Goal: Task Accomplishment & Management: Use online tool/utility

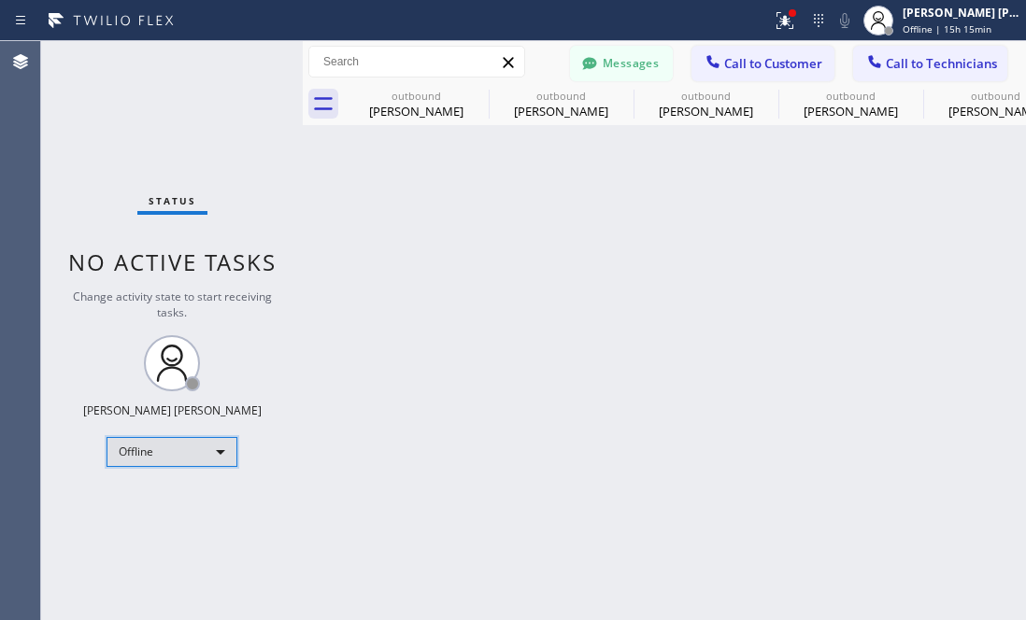
click at [193, 443] on div "Offline" at bounding box center [172, 452] width 131 height 30
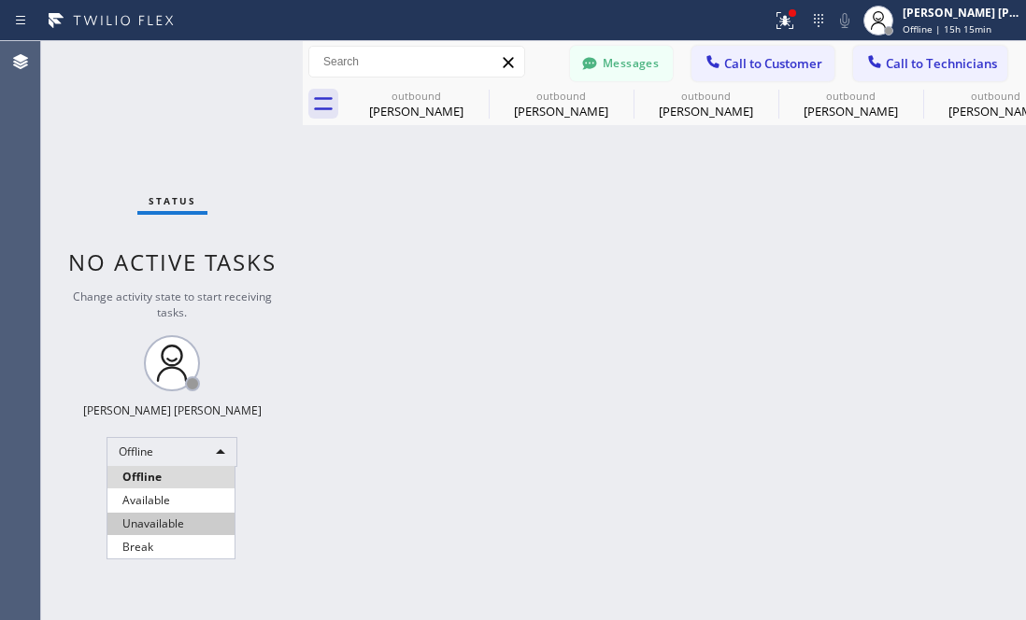
click at [171, 521] on li "Unavailable" at bounding box center [170, 524] width 127 height 22
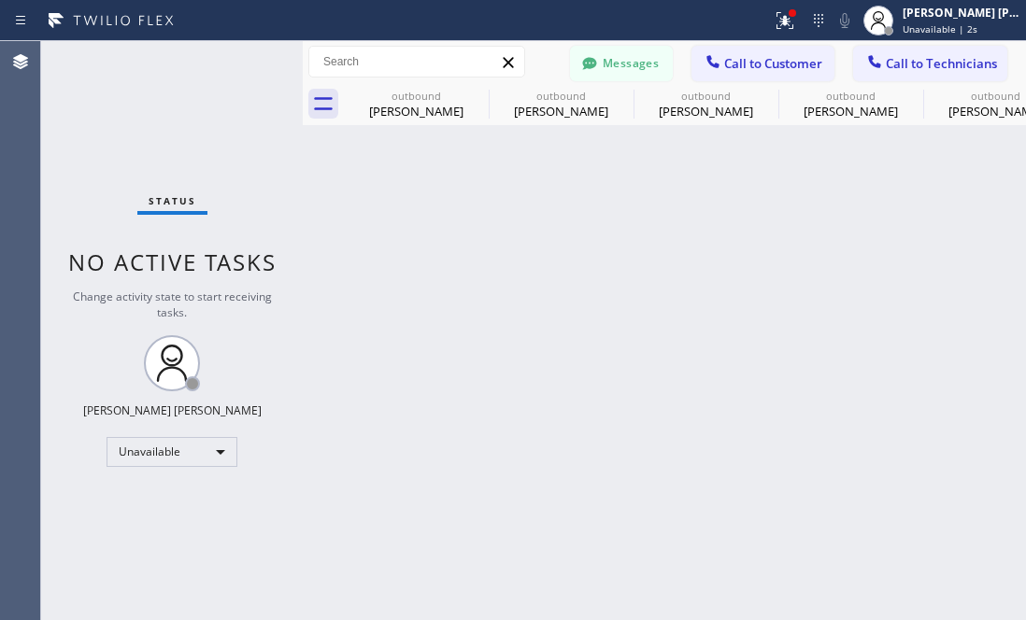
drag, startPoint x: 947, startPoint y: 278, endPoint x: 934, endPoint y: 249, distance: 31.4
click at [947, 278] on div "Back to Dashboard Change Sender ID Customers Technicians AW Alan Westwood AP De…" at bounding box center [664, 330] width 723 height 579
click at [195, 457] on div "Unavailable" at bounding box center [172, 452] width 131 height 30
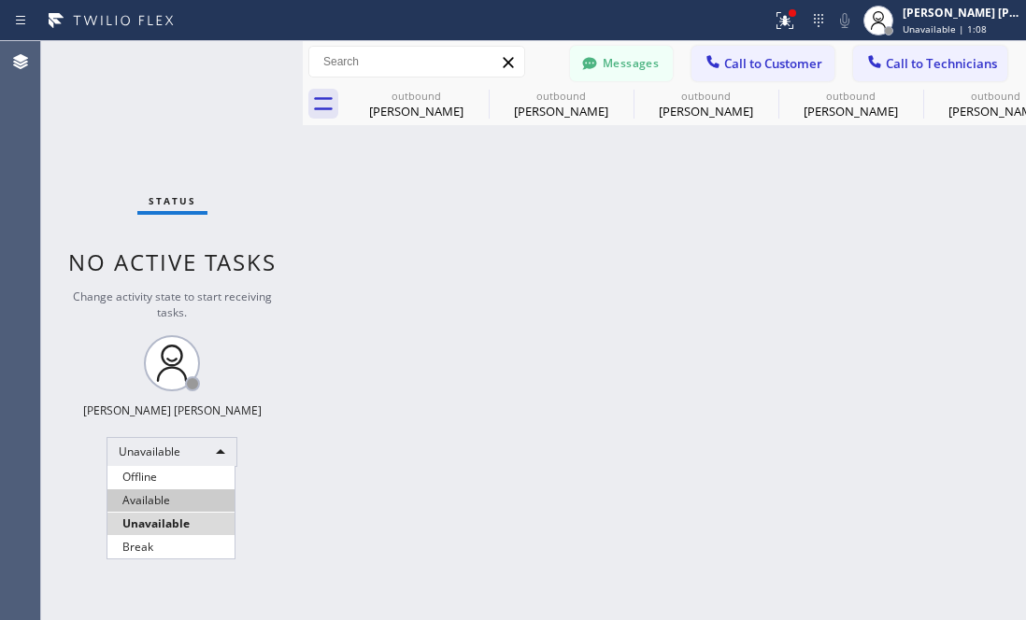
click at [178, 502] on li "Available" at bounding box center [170, 501] width 127 height 22
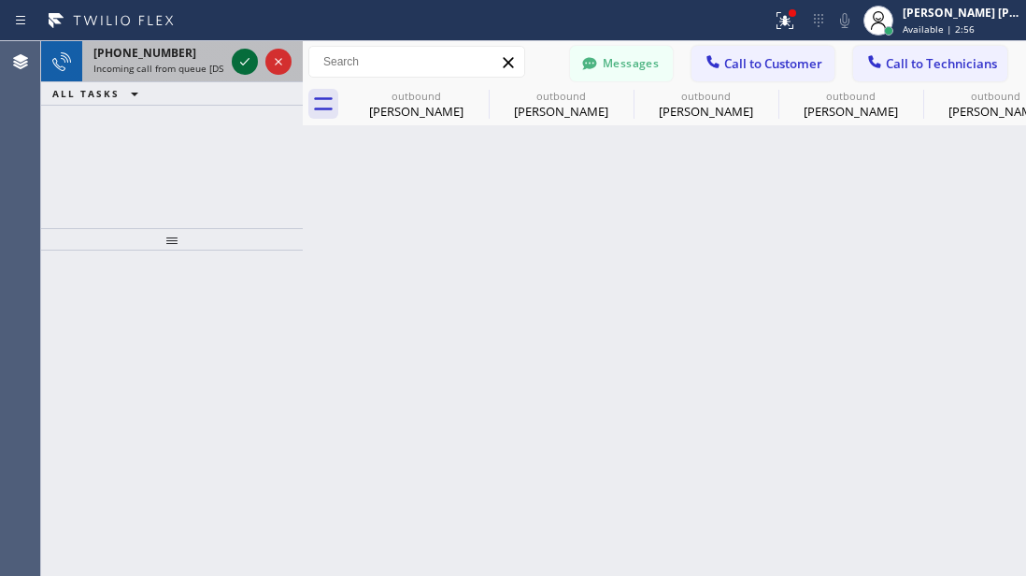
click at [249, 57] on icon at bounding box center [245, 61] width 22 height 22
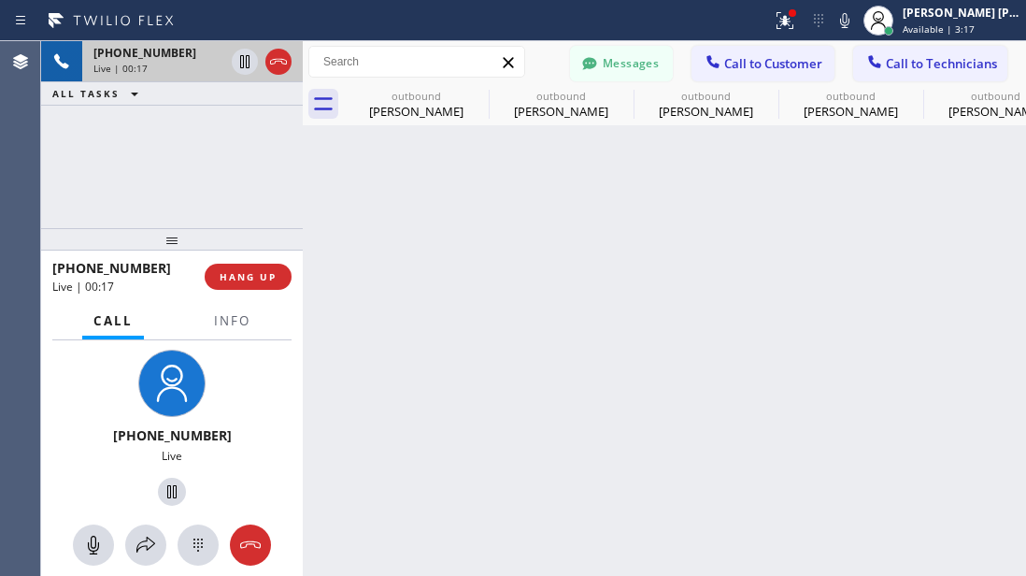
click at [150, 162] on div "+18052911000 Live | 00:17 ALL TASKS ALL TASKS ACTIVE TASKS TASKS IN WRAP UP" at bounding box center [172, 134] width 262 height 187
click at [133, 173] on div "+18052911000 Live | 00:20 ALL TASKS ALL TASKS ACTIVE TASKS TASKS IN WRAP UP" at bounding box center [172, 134] width 262 height 187
click at [647, 62] on button "Messages" at bounding box center [621, 64] width 103 height 36
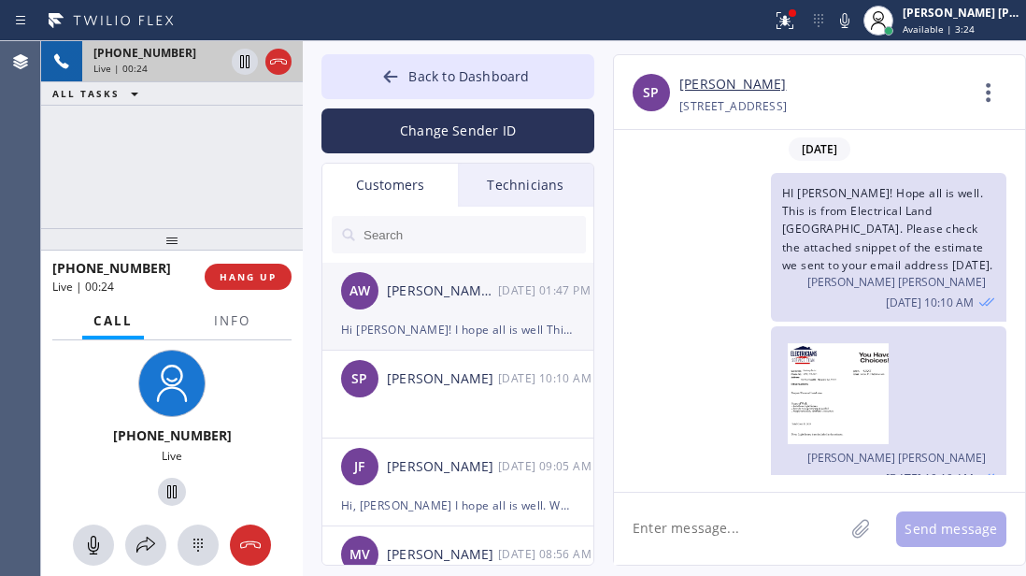
click at [436, 299] on div "Alan Westwood AP Design Inc." at bounding box center [442, 290] width 111 height 21
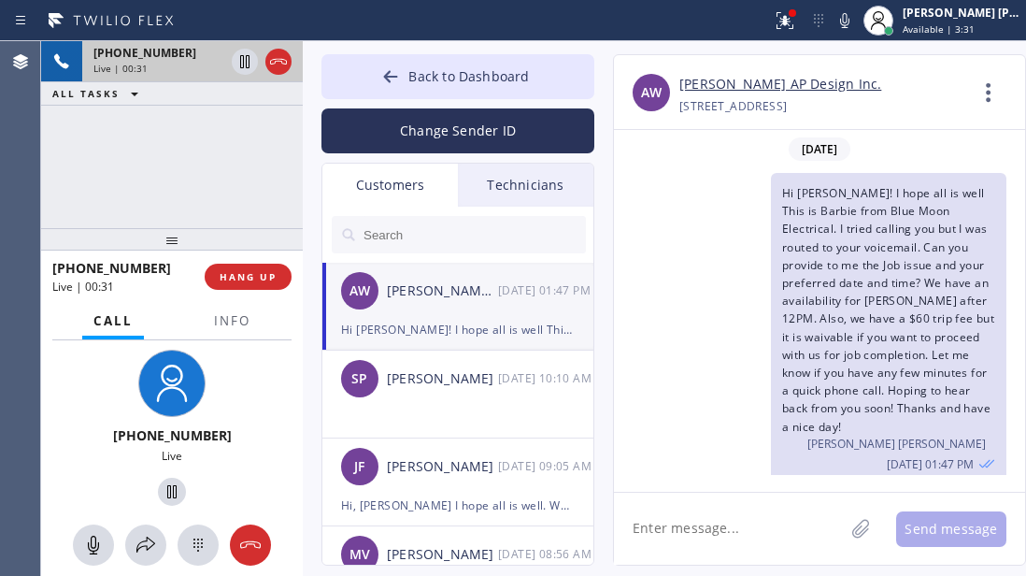
click at [771, 86] on link "Alan Westwood AP Design Inc." at bounding box center [780, 84] width 202 height 21
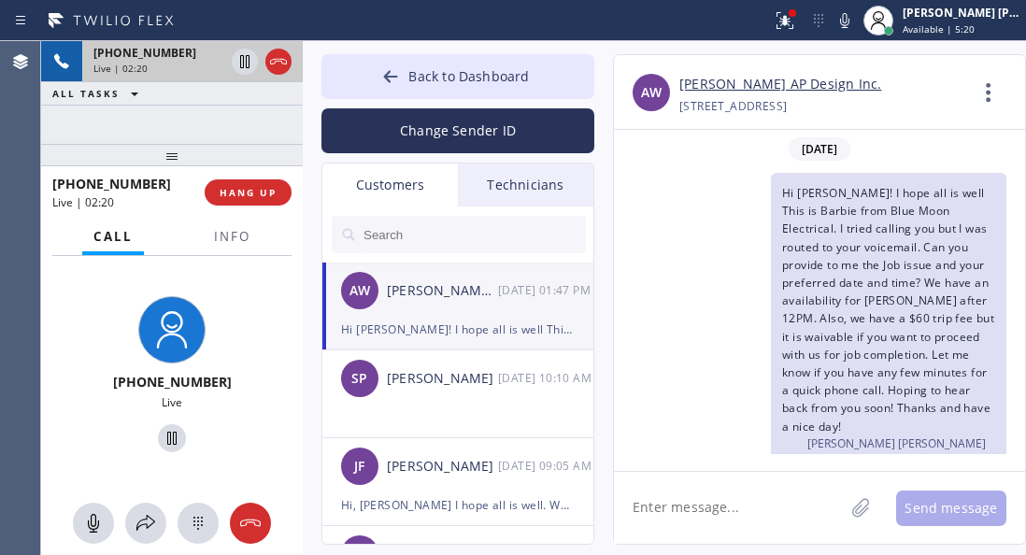
click at [178, 117] on div "+18052911000 Live | 02:20 ALL TASKS ALL TASKS ACTIVE TASKS TASKS IN WRAP UP" at bounding box center [172, 92] width 262 height 103
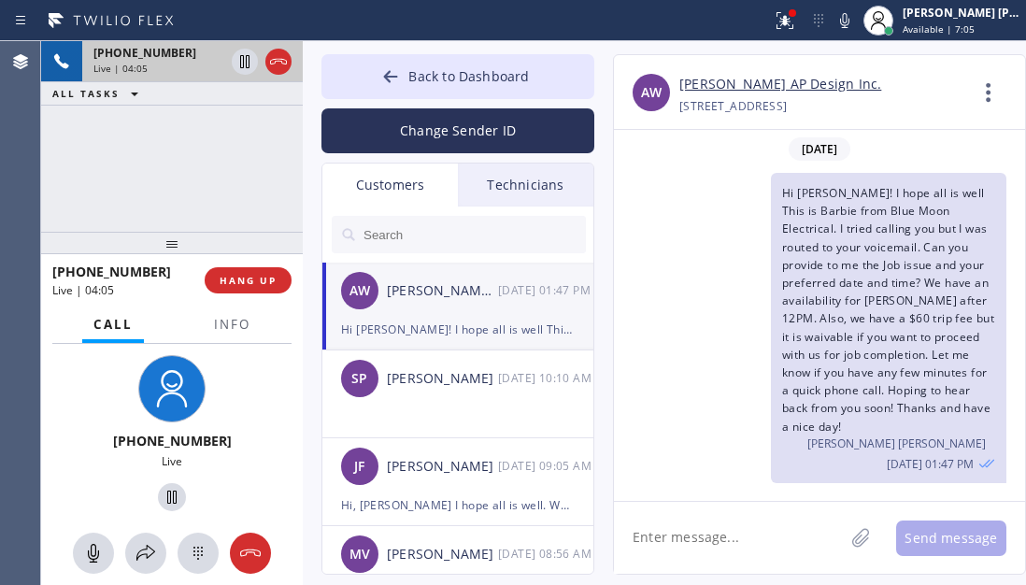
click at [139, 156] on div "+18052911000 Live | 04:05 ALL TASKS ALL TASKS ACTIVE TASKS TASKS IN WRAP UP" at bounding box center [172, 136] width 262 height 191
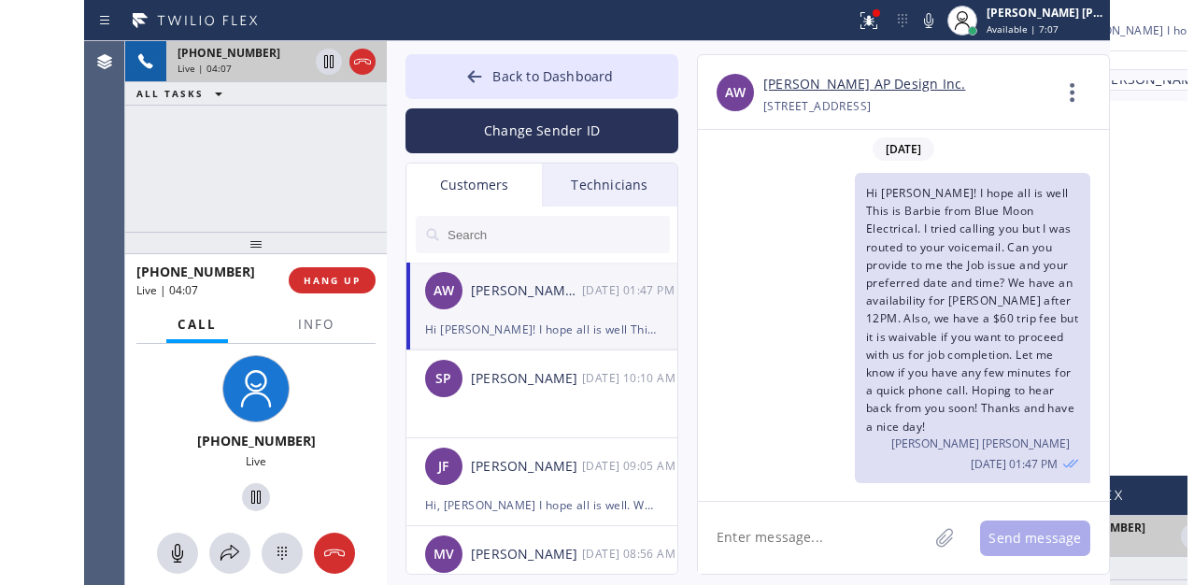
scroll to position [2, 0]
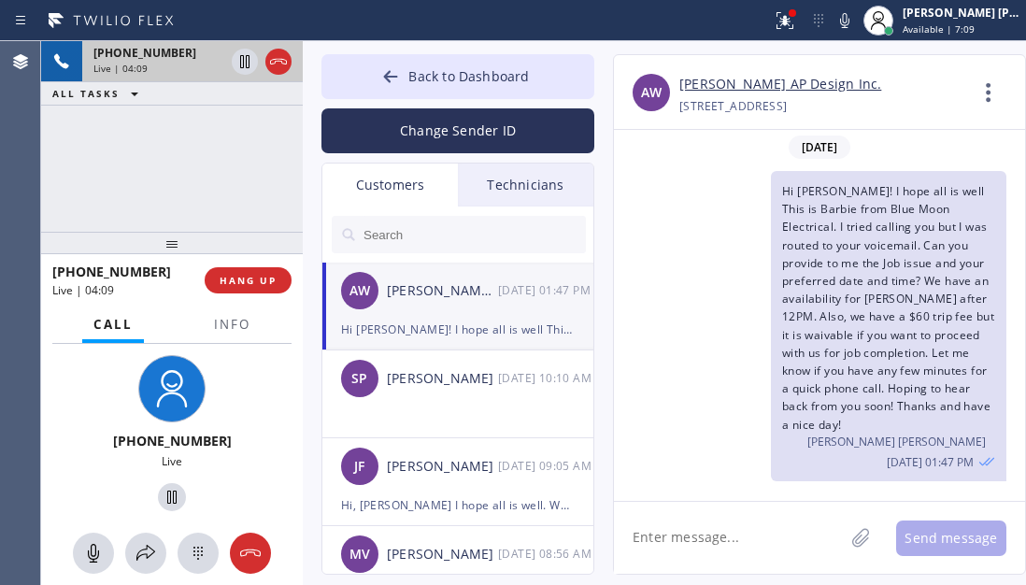
click at [207, 142] on div "+18052911000 Live | 04:09 ALL TASKS ALL TASKS ACTIVE TASKS TASKS IN WRAP UP" at bounding box center [172, 136] width 262 height 191
click at [221, 142] on div "+18052911000 Live | 04:12 ALL TASKS ALL TASKS ACTIVE TASKS TASKS IN WRAP UP" at bounding box center [172, 136] width 262 height 191
click at [188, 167] on div "+18052911000 Live | 04:16 ALL TASKS ALL TASKS ACTIVE TASKS TASKS IN WRAP UP" at bounding box center [172, 136] width 262 height 191
click at [160, 126] on div "+18052911000 Live | 04:19 ALL TASKS ALL TASKS ACTIVE TASKS TASKS IN WRAP UP" at bounding box center [172, 136] width 262 height 191
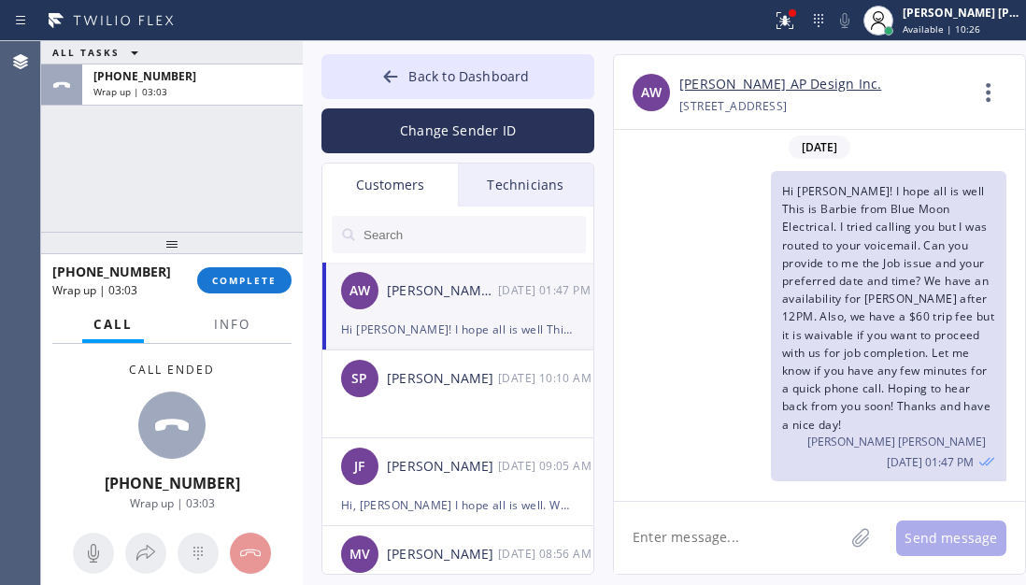
drag, startPoint x: 85, startPoint y: 381, endPoint x: 193, endPoint y: 268, distance: 156.6
click at [89, 378] on div "Call ended +18052911000 Wrap up | 03:03" at bounding box center [172, 437] width 262 height 186
drag, startPoint x: 217, startPoint y: 266, endPoint x: 225, endPoint y: 260, distance: 10.7
click at [218, 267] on button "COMPLETE" at bounding box center [244, 280] width 94 height 26
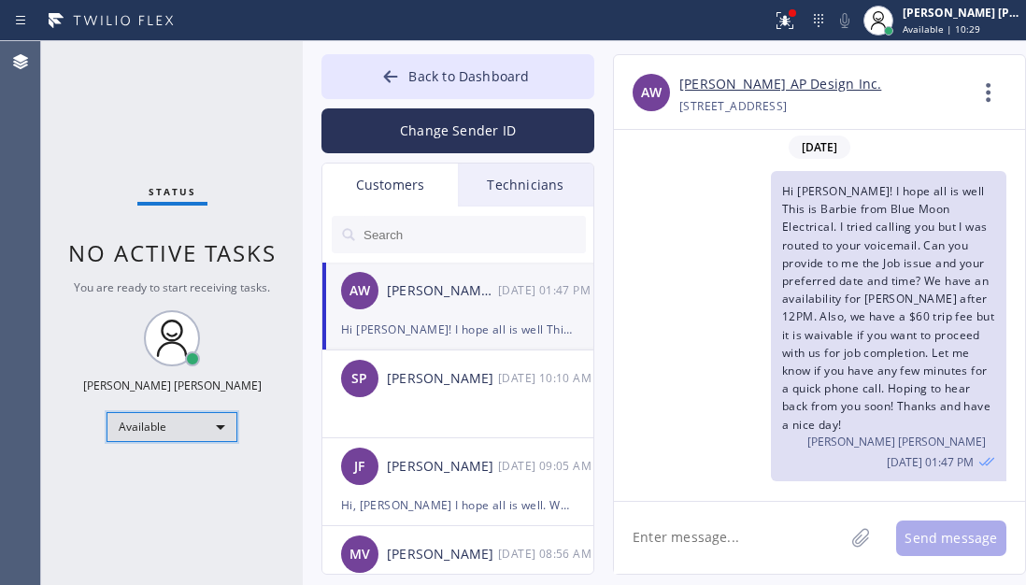
click at [175, 423] on div "Available" at bounding box center [172, 427] width 131 height 30
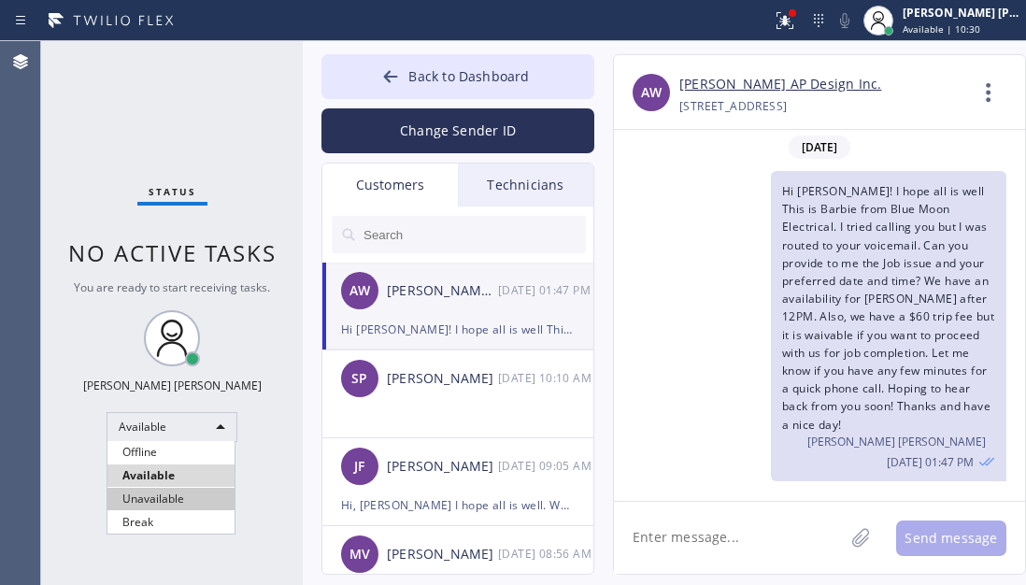
click at [139, 500] on li "Unavailable" at bounding box center [170, 499] width 127 height 22
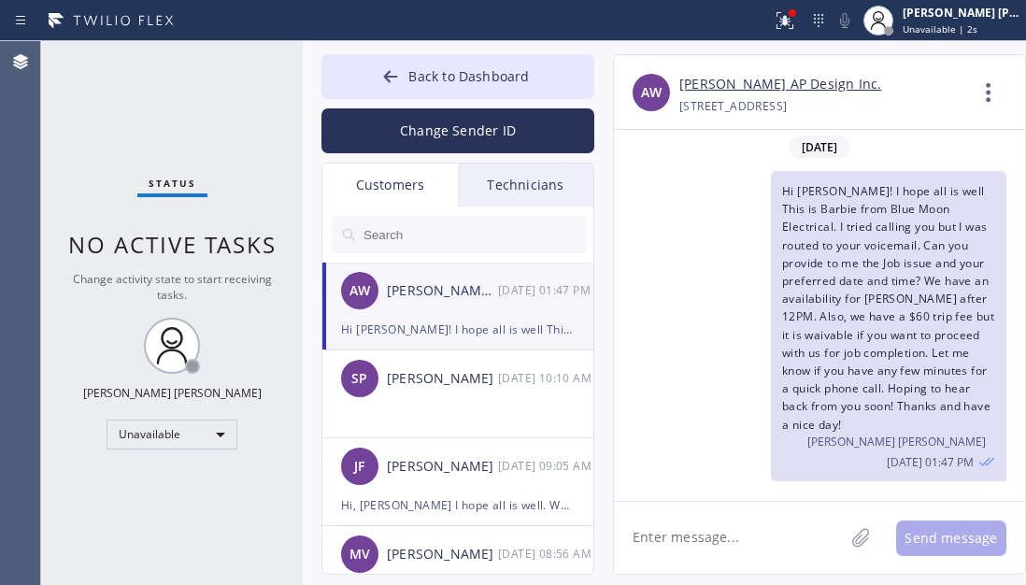
drag, startPoint x: 171, startPoint y: 124, endPoint x: 162, endPoint y: 69, distance: 55.9
click at [171, 124] on div "Status No active tasks Change activity state to start receiving tasks. Ashley B…" at bounding box center [172, 313] width 262 height 544
click at [476, 84] on span "Back to Dashboard" at bounding box center [468, 76] width 121 height 18
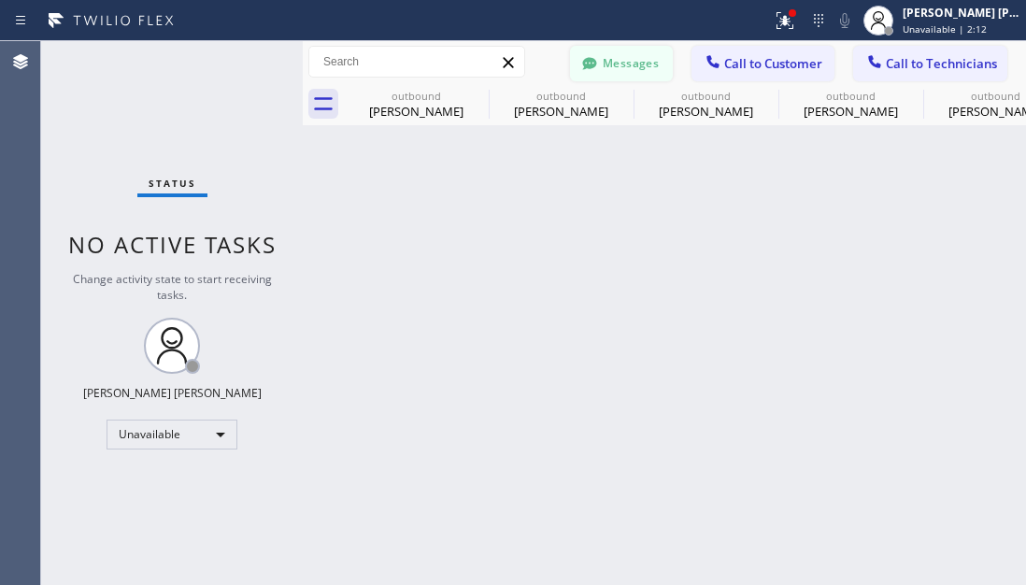
click at [620, 58] on button "Messages" at bounding box center [621, 64] width 103 height 36
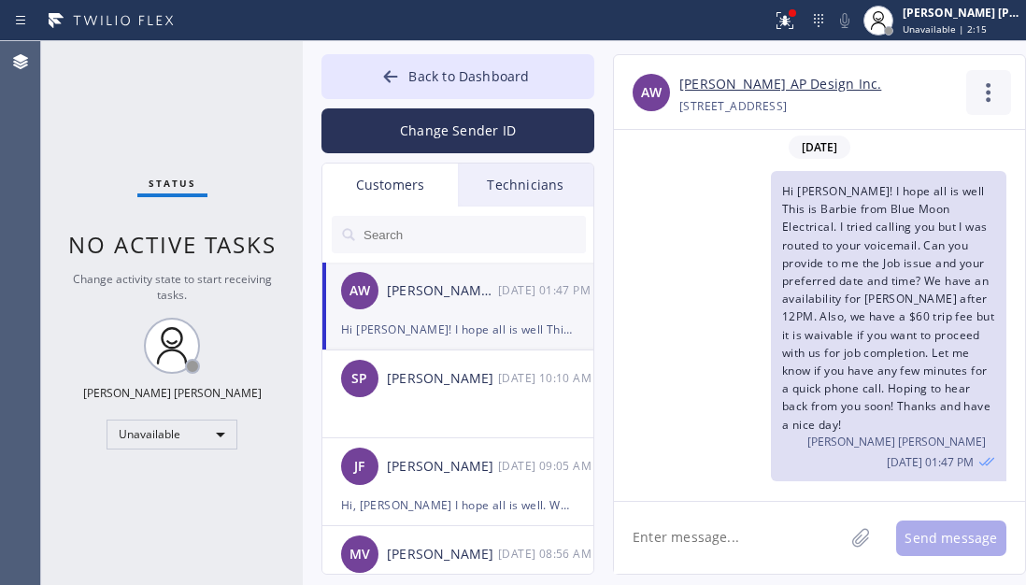
click at [980, 90] on icon at bounding box center [988, 92] width 45 height 45
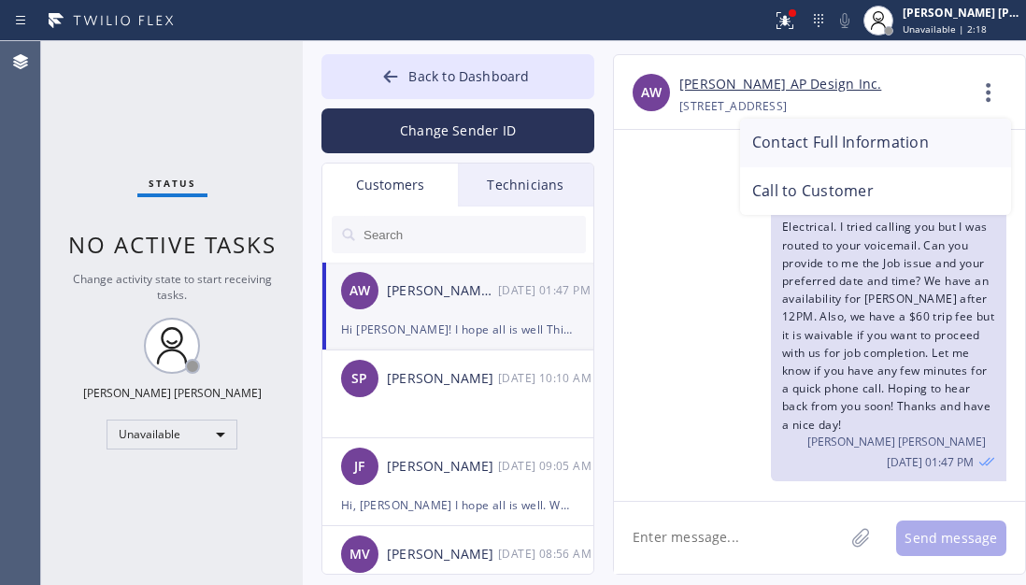
click at [898, 137] on li "Contact Full Information" at bounding box center [875, 143] width 271 height 49
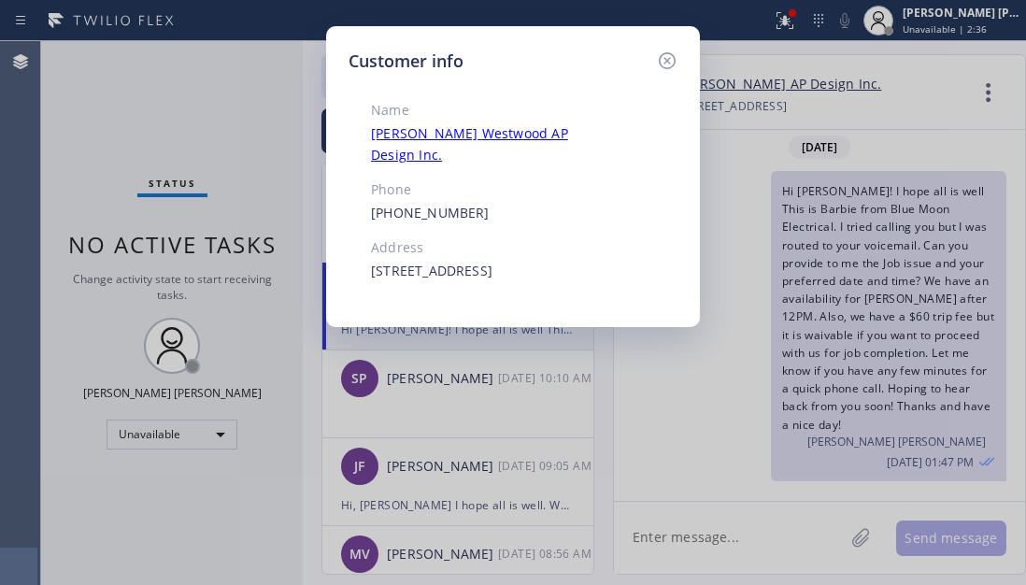
click at [180, 108] on div "Customer info Name Alan Westwood AP Design Inc. Phone (805) 291-1000 Address 65…" at bounding box center [513, 292] width 1026 height 585
click at [183, 87] on div "Customer info Name Alan Westwood AP Design Inc. Phone (805) 291-1000 Address 65…" at bounding box center [513, 292] width 1026 height 585
click at [675, 61] on icon at bounding box center [667, 60] width 17 height 17
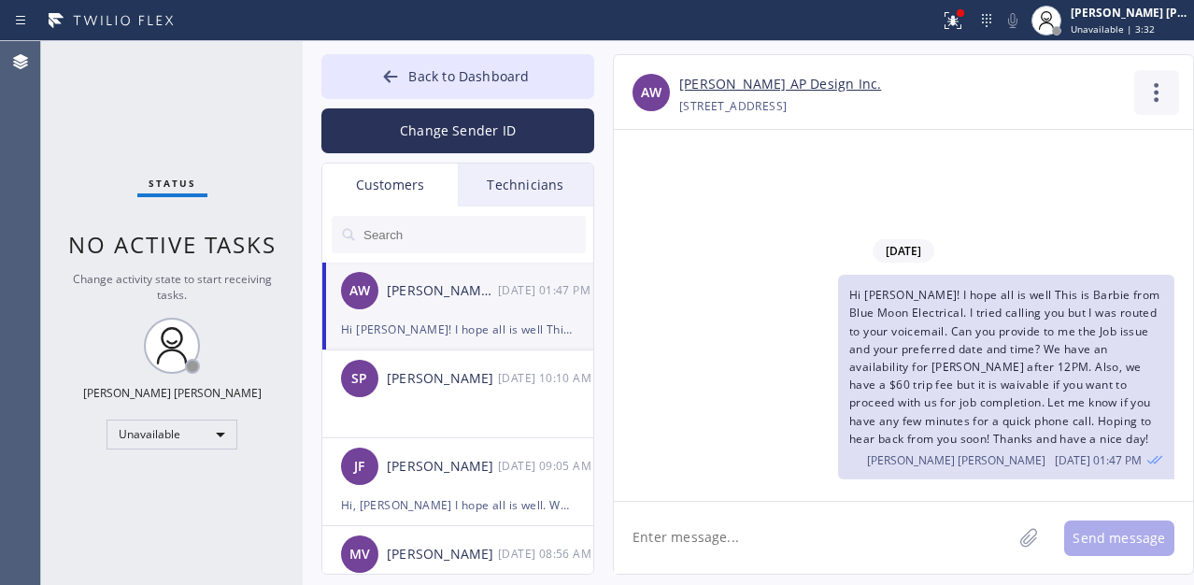
click at [1025, 89] on icon at bounding box center [1156, 92] width 45 height 45
click at [459, 68] on div at bounding box center [597, 292] width 1194 height 585
click at [392, 73] on icon at bounding box center [390, 76] width 19 height 19
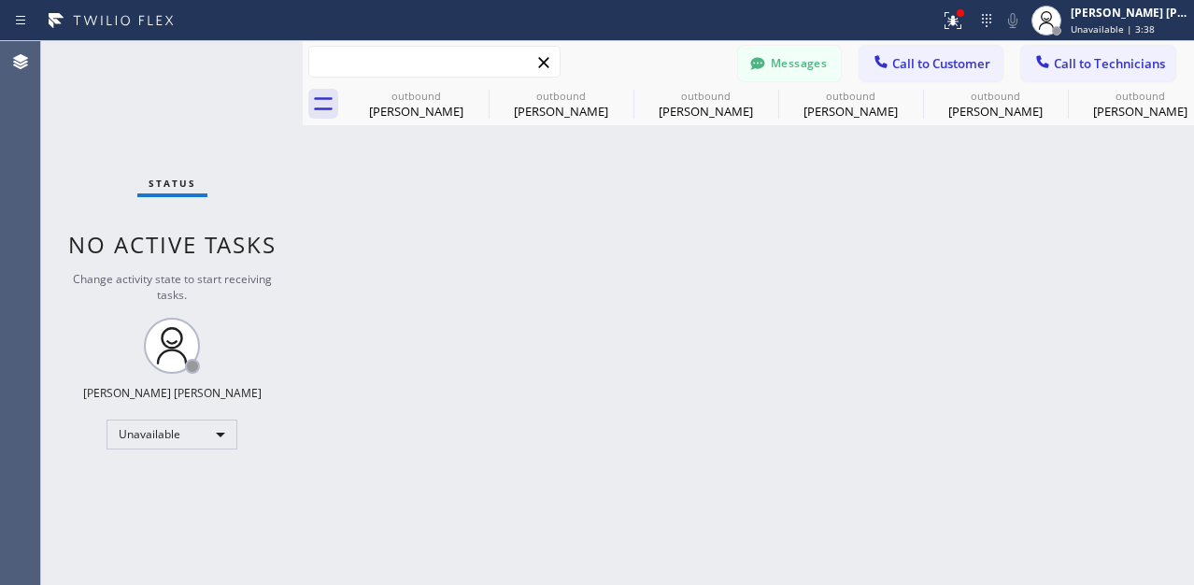
click at [475, 64] on input "text" at bounding box center [434, 62] width 250 height 30
click at [822, 67] on button "Messages" at bounding box center [789, 64] width 103 height 36
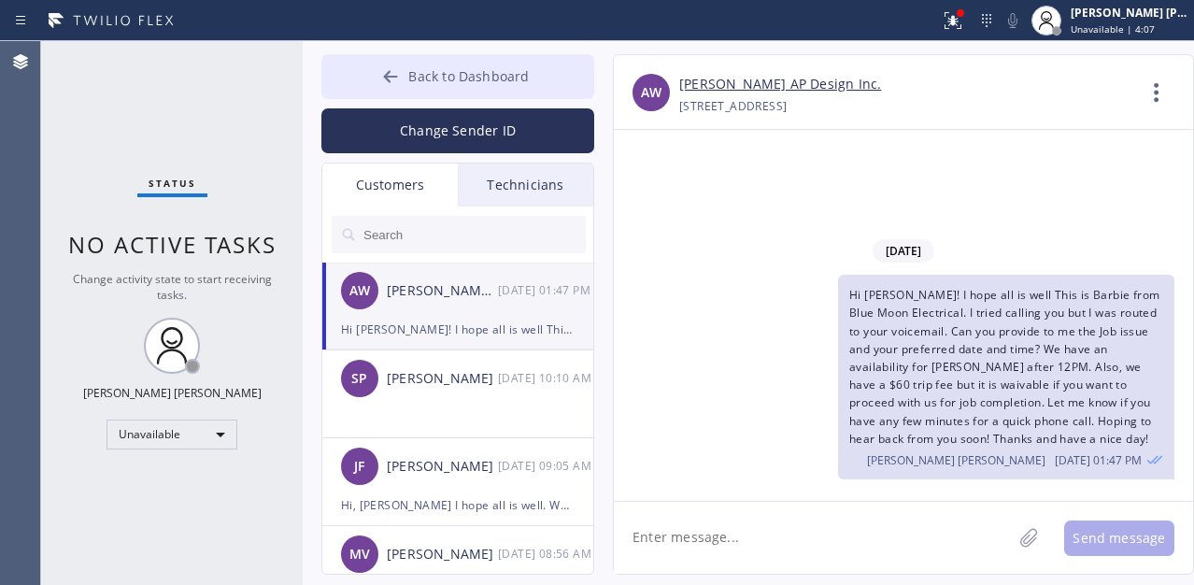
click at [392, 70] on icon at bounding box center [390, 76] width 19 height 19
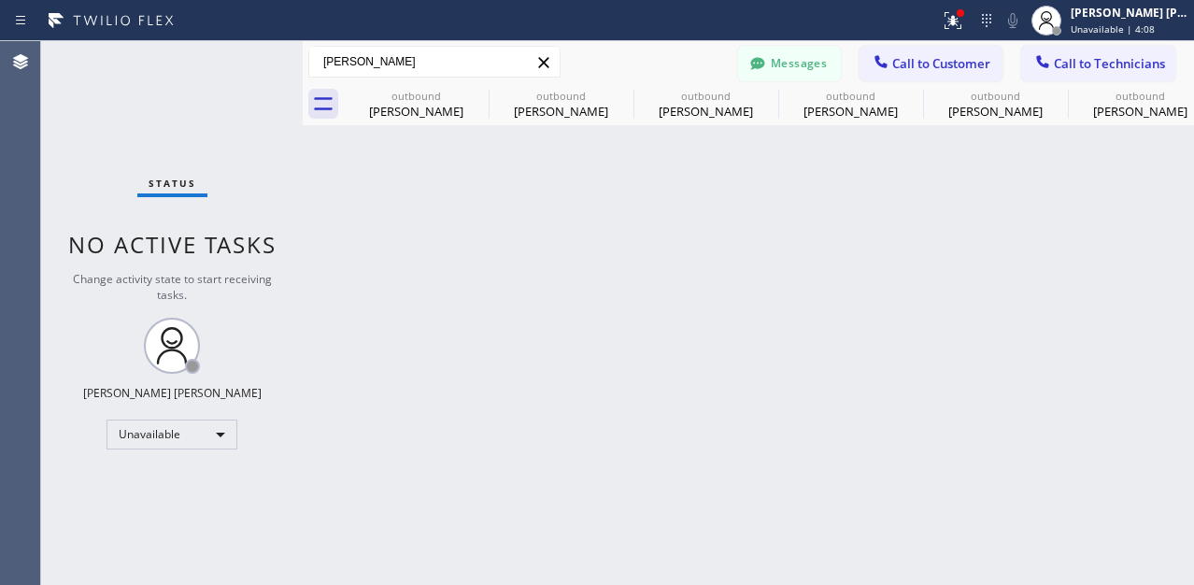
click at [480, 67] on input "alan westwood" at bounding box center [434, 62] width 250 height 30
type input "alan westwood AP design"
click at [317, 96] on icon at bounding box center [323, 104] width 30 height 30
click at [321, 107] on icon at bounding box center [323, 104] width 30 height 30
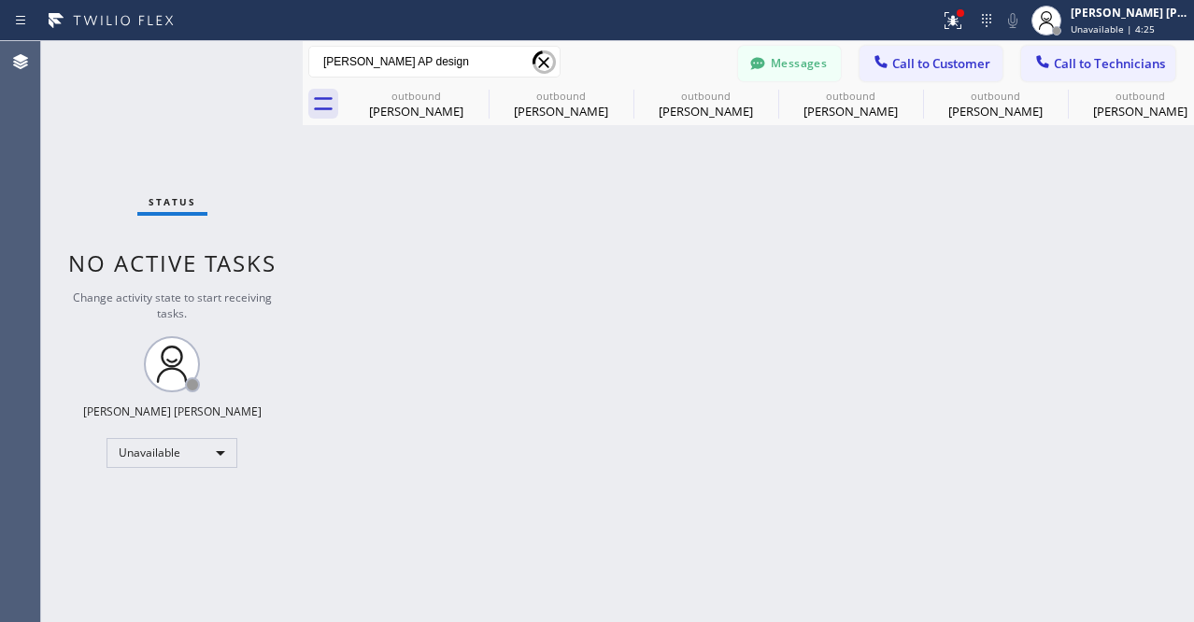
click at [792, 466] on div "Back to Dashboard Change Sender ID Customers Technicians AW Alan Westwood AP De…" at bounding box center [748, 331] width 891 height 581
click at [25, 18] on icon at bounding box center [20, 20] width 22 height 22
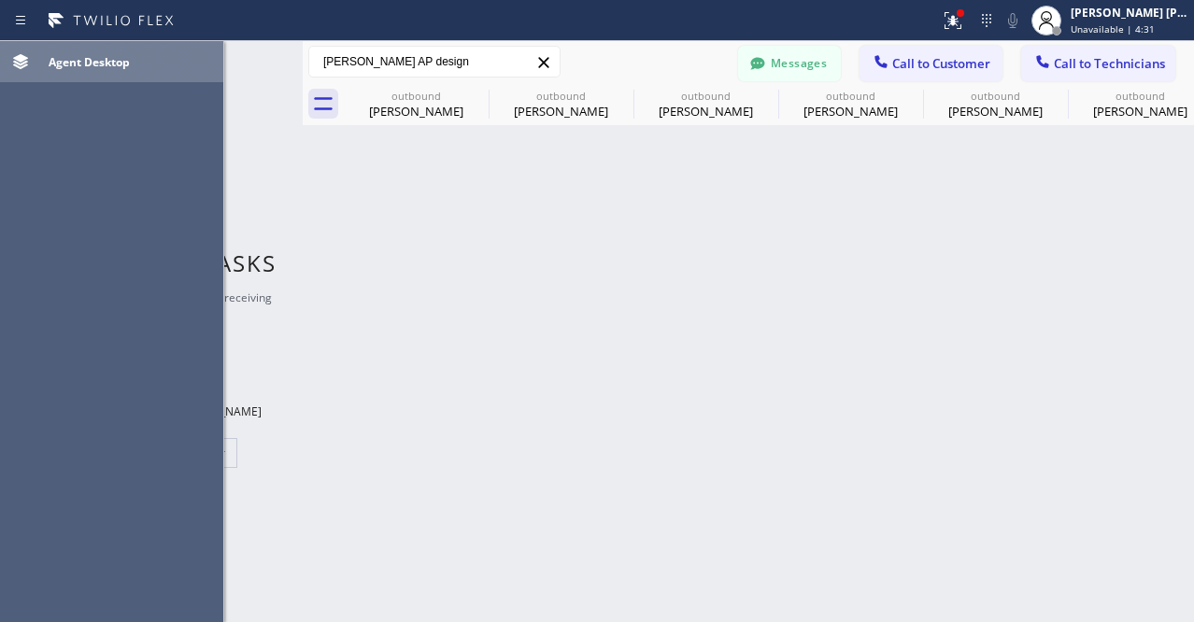
click at [25, 52] on icon at bounding box center [20, 61] width 22 height 22
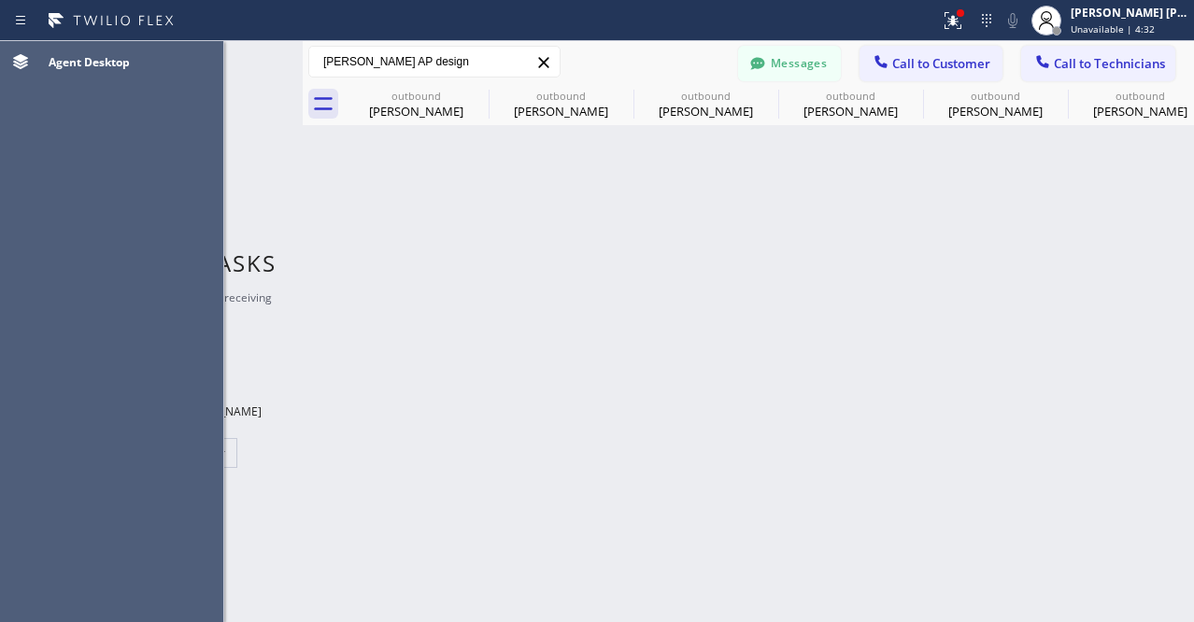
click at [386, 219] on div "Back to Dashboard Change Sender ID Customers Technicians AW Alan Westwood AP De…" at bounding box center [748, 331] width 891 height 581
click at [18, 12] on icon at bounding box center [20, 20] width 22 height 22
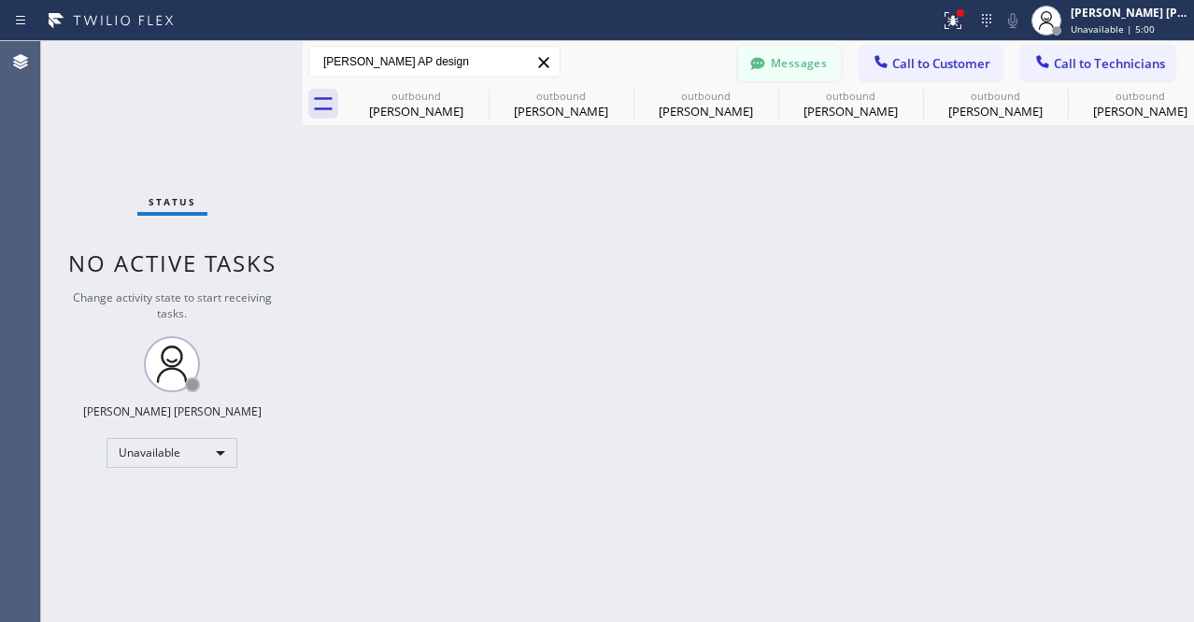
click at [831, 59] on button "Messages" at bounding box center [789, 64] width 103 height 36
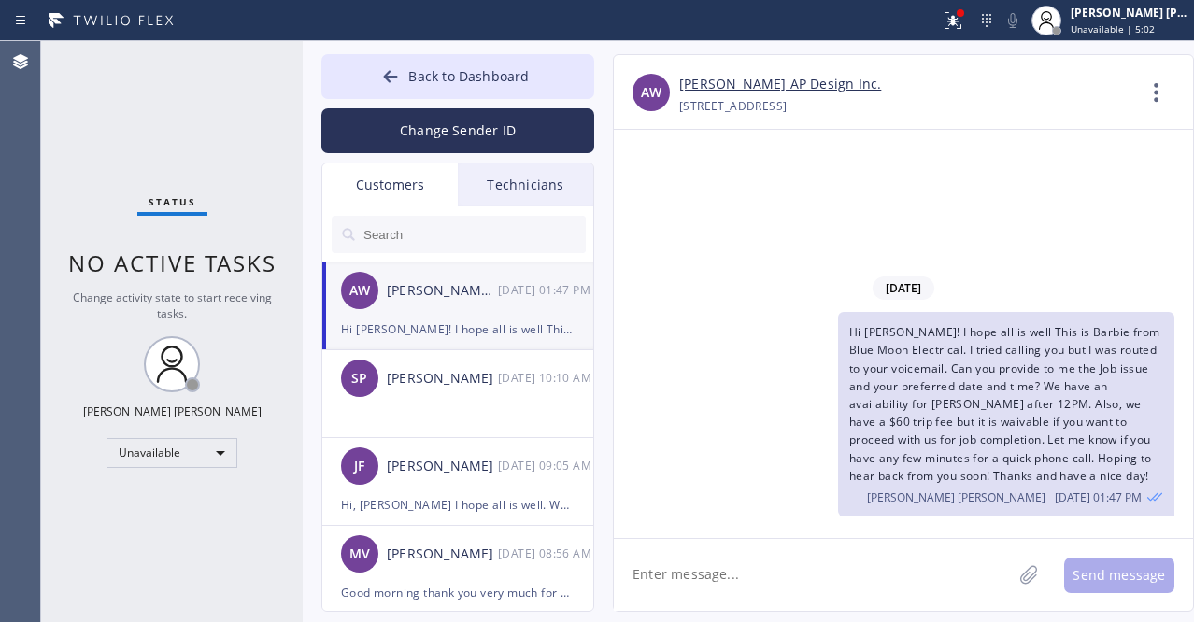
click at [753, 85] on link "Alan Westwood AP Design Inc." at bounding box center [780, 84] width 202 height 21
click at [1025, 83] on icon at bounding box center [1156, 92] width 45 height 45
click at [937, 190] on li "Call to Customer" at bounding box center [1043, 191] width 271 height 49
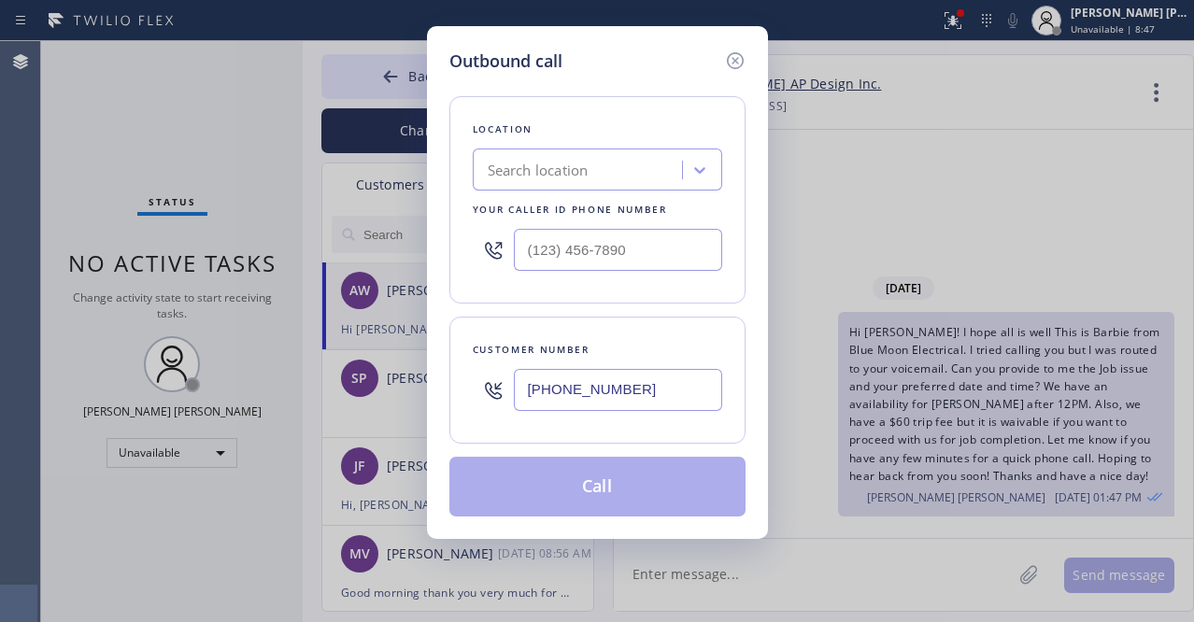
click at [180, 416] on div "Outbound call Location Search location Your caller id phone number Customer num…" at bounding box center [597, 311] width 1194 height 622
click at [744, 59] on icon at bounding box center [735, 61] width 22 height 22
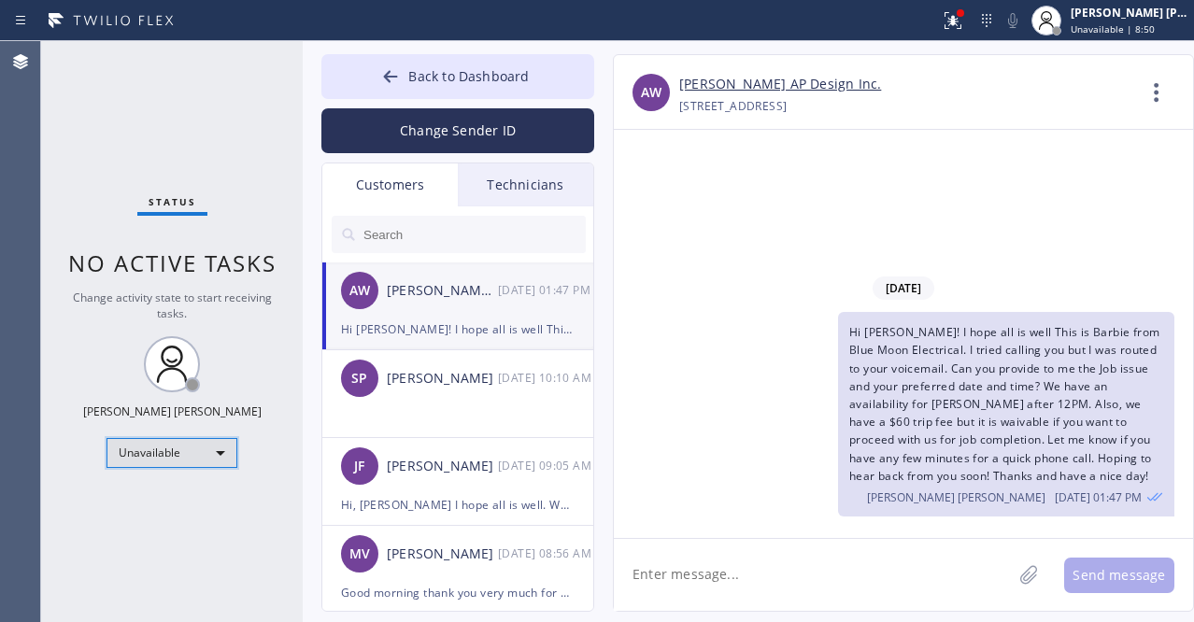
click at [214, 457] on div "Unavailable" at bounding box center [172, 453] width 131 height 30
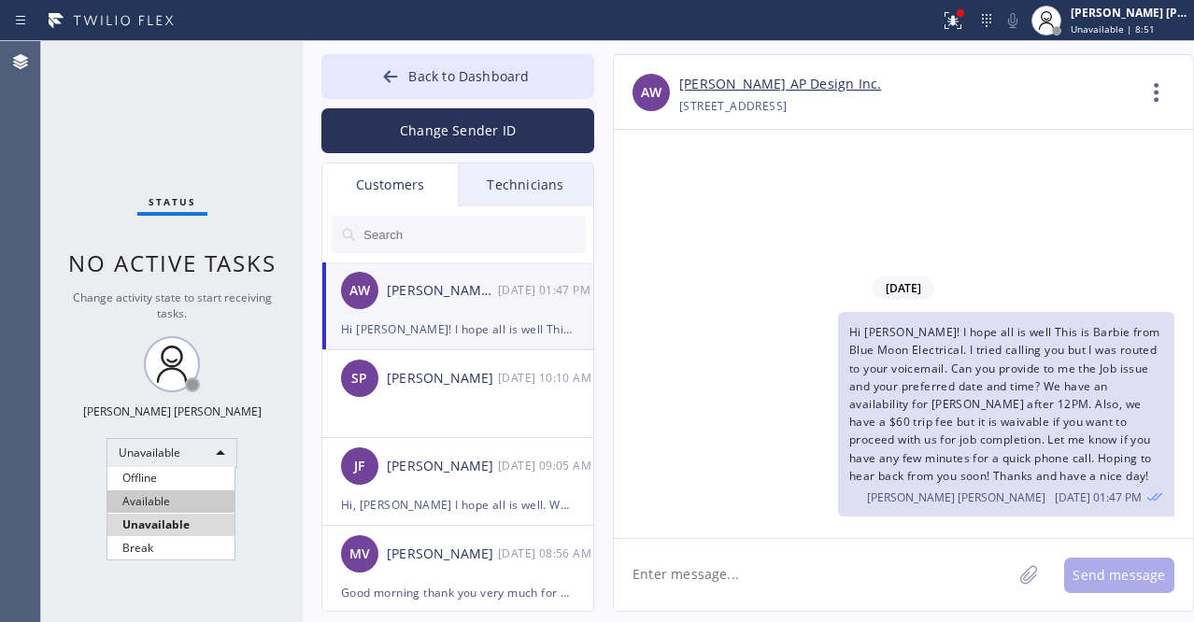
click at [166, 501] on li "Available" at bounding box center [170, 502] width 127 height 22
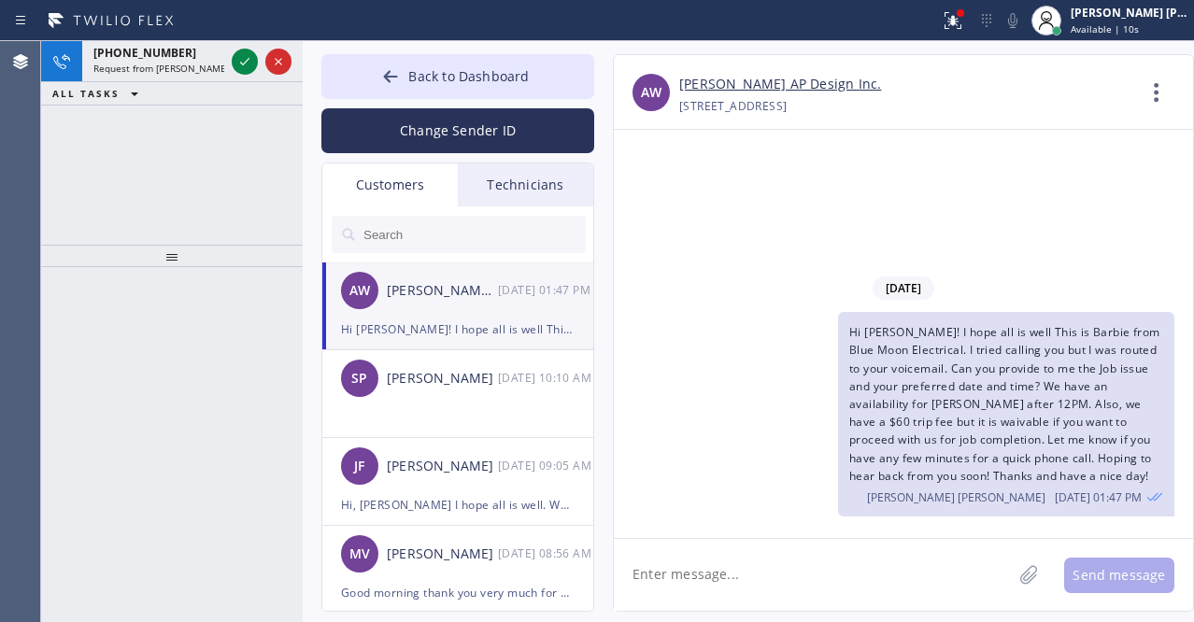
drag, startPoint x: 87, startPoint y: 383, endPoint x: 156, endPoint y: 322, distance: 92.0
click at [89, 383] on div at bounding box center [172, 444] width 262 height 355
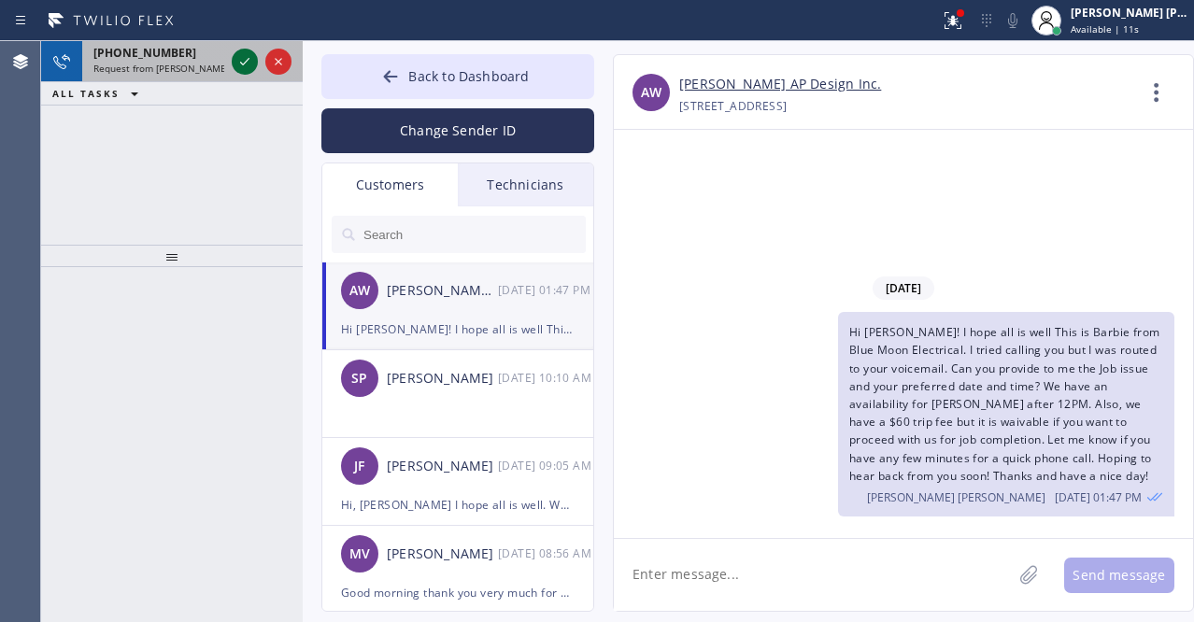
click at [239, 61] on icon at bounding box center [245, 61] width 22 height 22
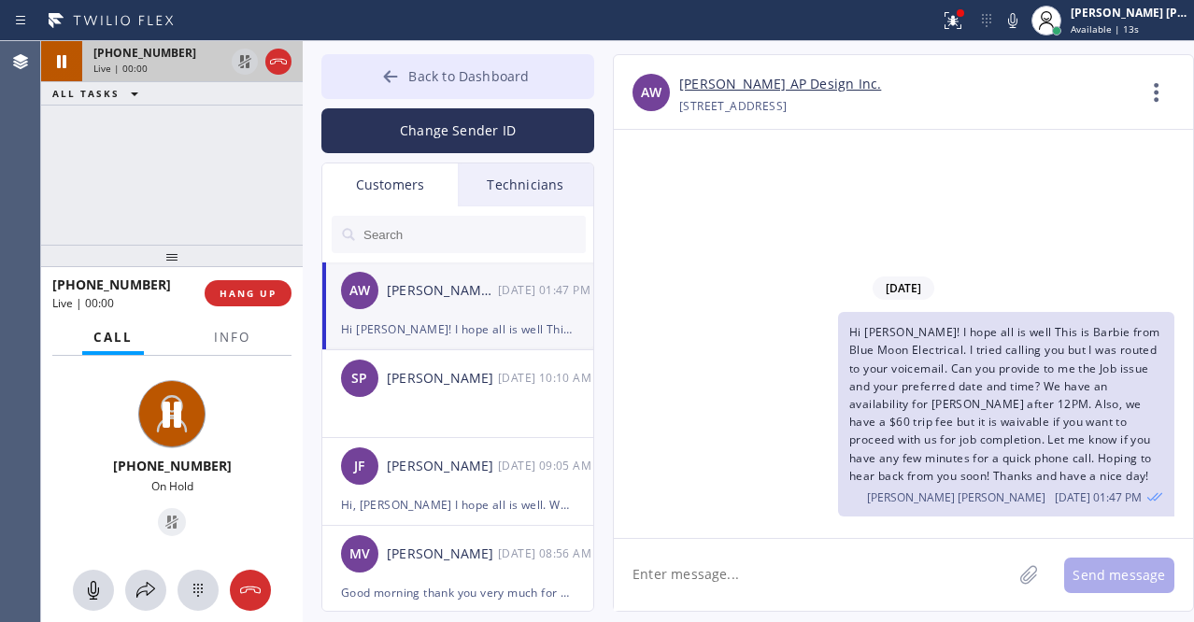
click at [390, 73] on icon at bounding box center [391, 76] width 14 height 12
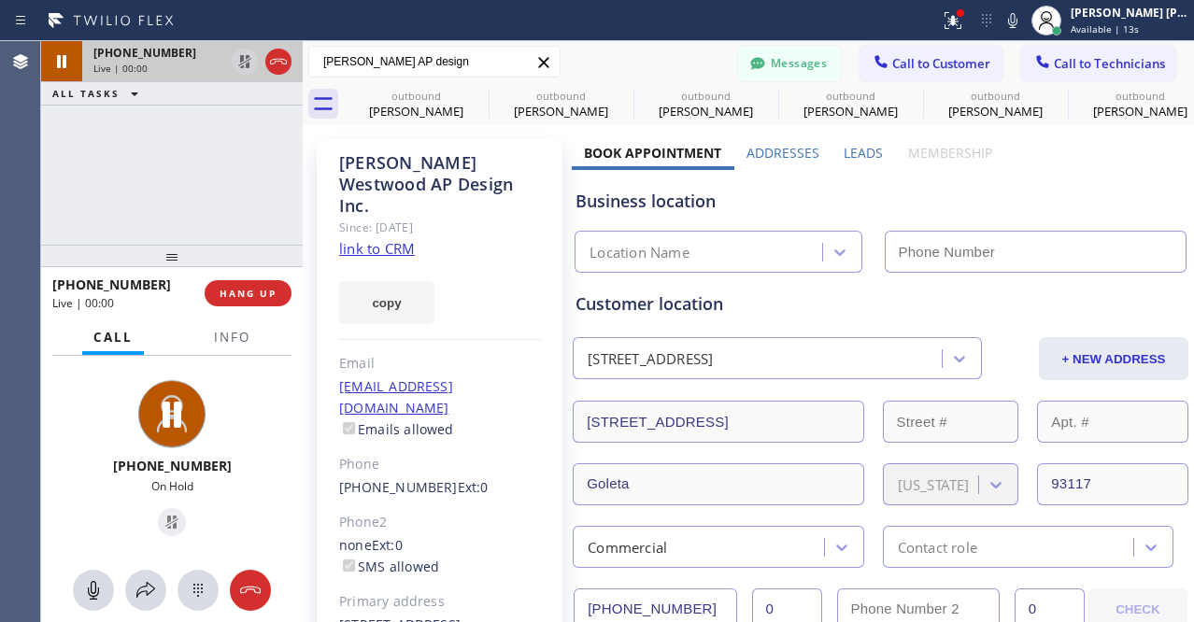
type input "(805) 222-7592"
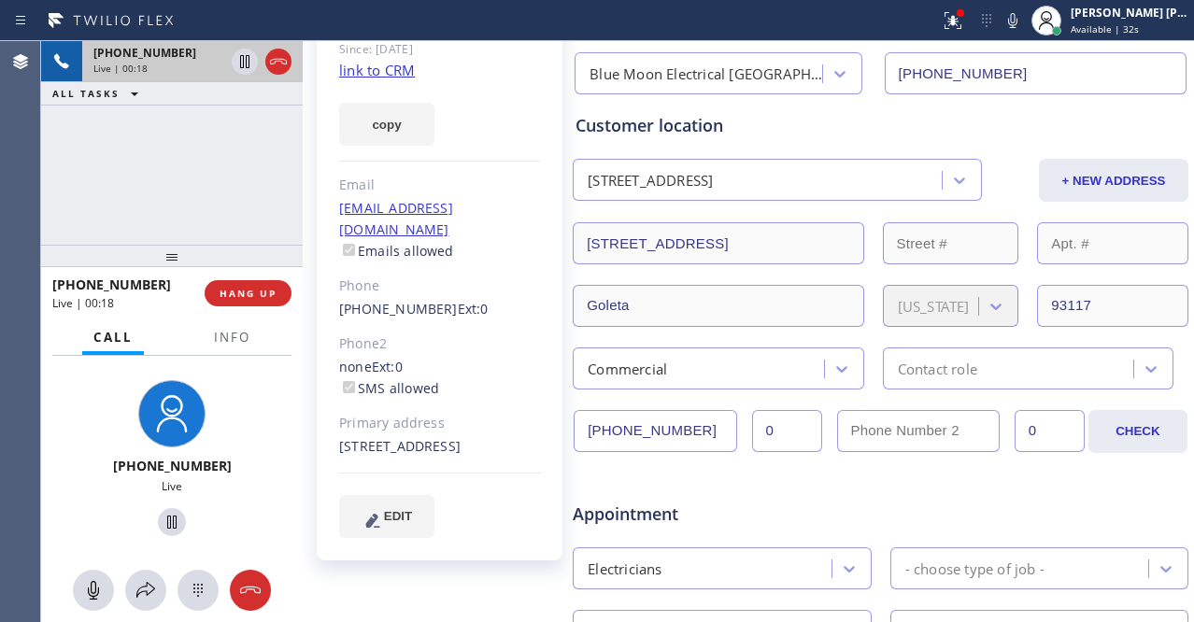
scroll to position [140, 0]
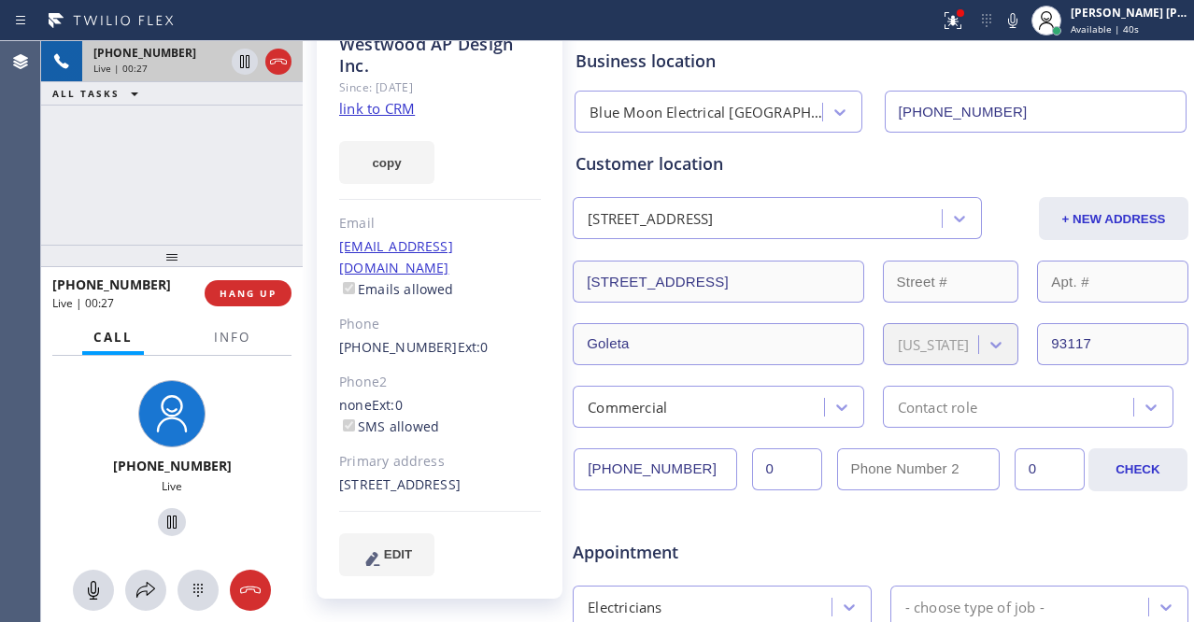
click at [479, 534] on div "EDIT" at bounding box center [440, 555] width 202 height 43
click at [167, 203] on div "+18052911000 Live | 00:30 ALL TASKS ALL TASKS ACTIVE TASKS TASKS IN WRAP UP" at bounding box center [172, 143] width 262 height 204
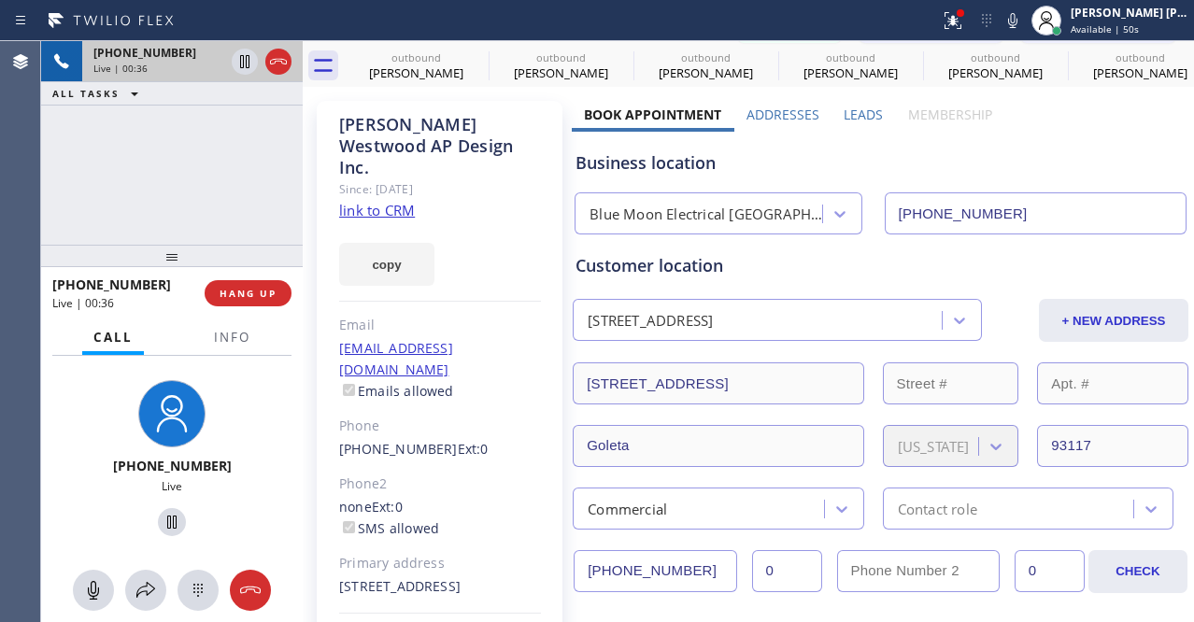
scroll to position [0, 0]
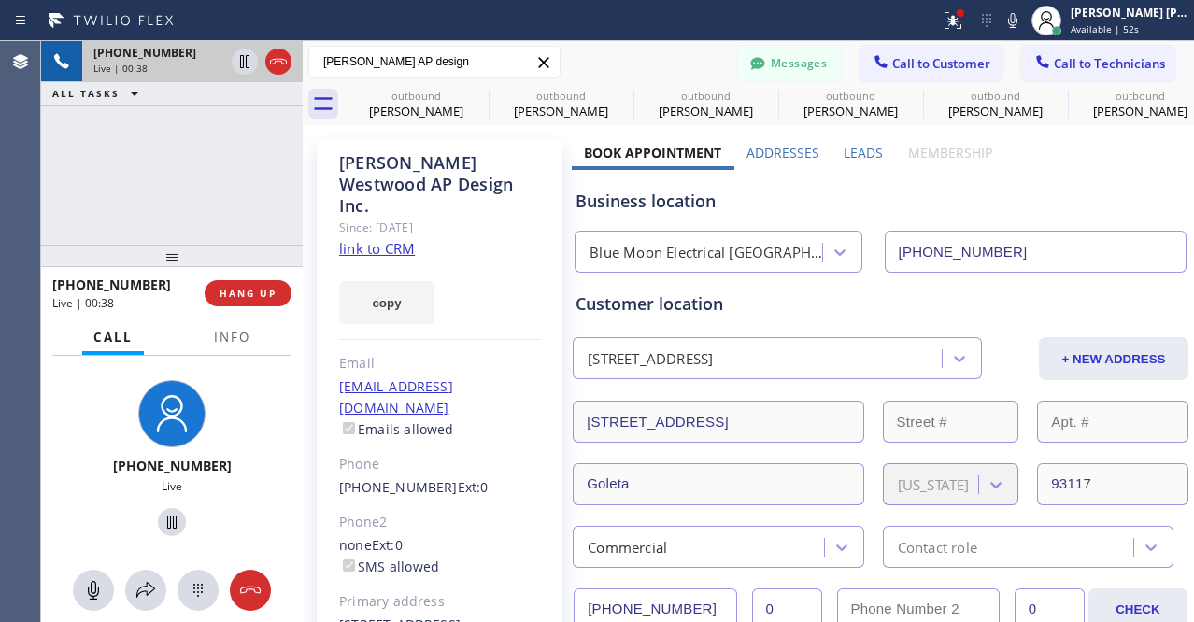
click at [175, 173] on div "+18052911000 Live | 00:38 ALL TASKS ALL TASKS ACTIVE TASKS TASKS IN WRAP UP" at bounding box center [172, 143] width 262 height 204
click at [187, 188] on div "+18052911000 Live | 00:40 ALL TASKS ALL TASKS ACTIVE TASKS TASKS IN WRAP UP" at bounding box center [172, 143] width 262 height 204
click at [98, 204] on div "+18052911000 Live | 00:43 ALL TASKS ALL TASKS ACTIVE TASKS TASKS IN WRAP UP" at bounding box center [172, 143] width 262 height 204
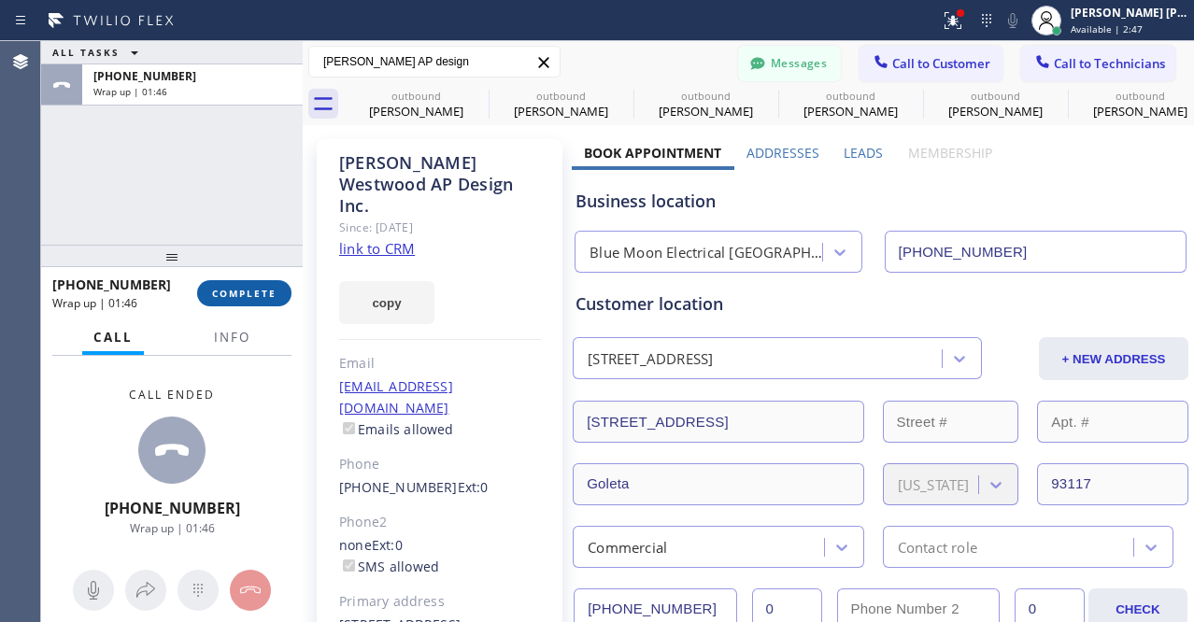
click at [229, 292] on span "COMPLETE" at bounding box center [244, 293] width 64 height 13
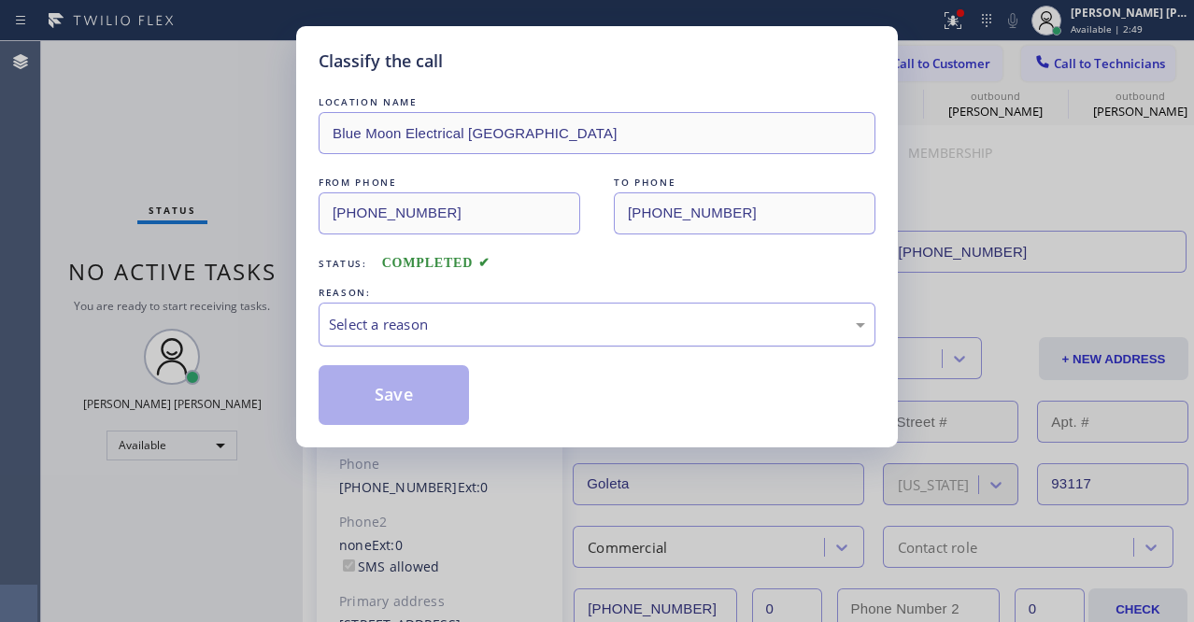
click at [363, 315] on div "Select a reason" at bounding box center [597, 324] width 536 height 21
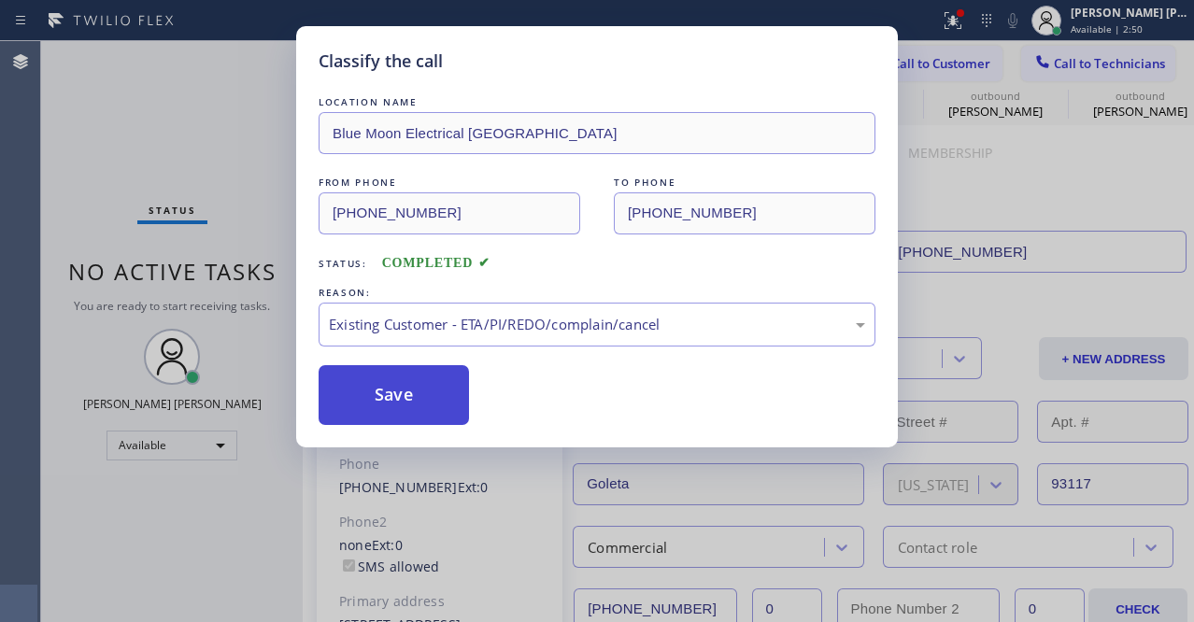
click at [416, 412] on button "Save" at bounding box center [394, 395] width 150 height 60
drag, startPoint x: 416, startPoint y: 412, endPoint x: 1176, endPoint y: 111, distance: 817.1
click at [416, 412] on button "Save" at bounding box center [394, 395] width 150 height 60
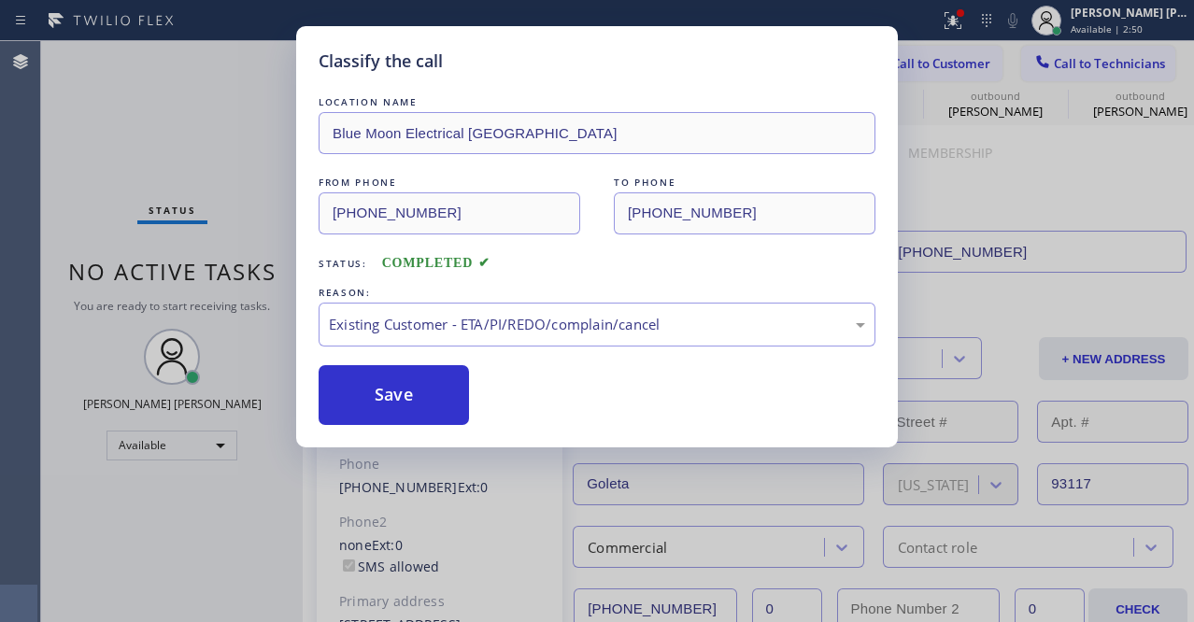
click at [416, 412] on button "Save" at bounding box center [394, 395] width 150 height 60
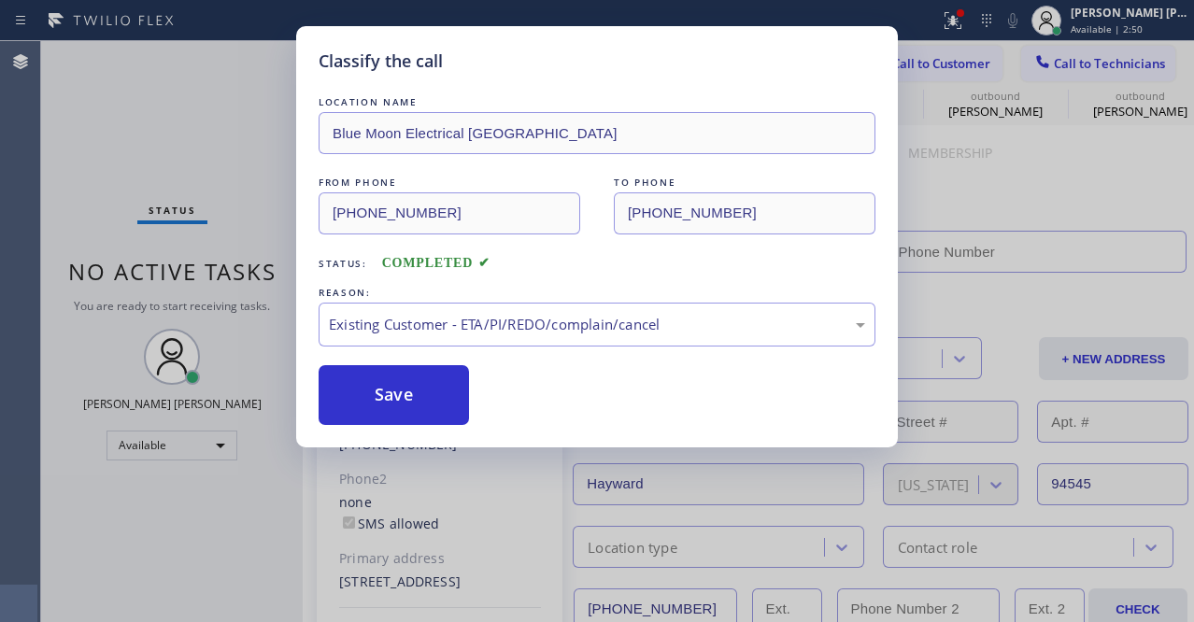
type input "(510) 880-3442"
click at [194, 455] on div "Available" at bounding box center [172, 446] width 131 height 30
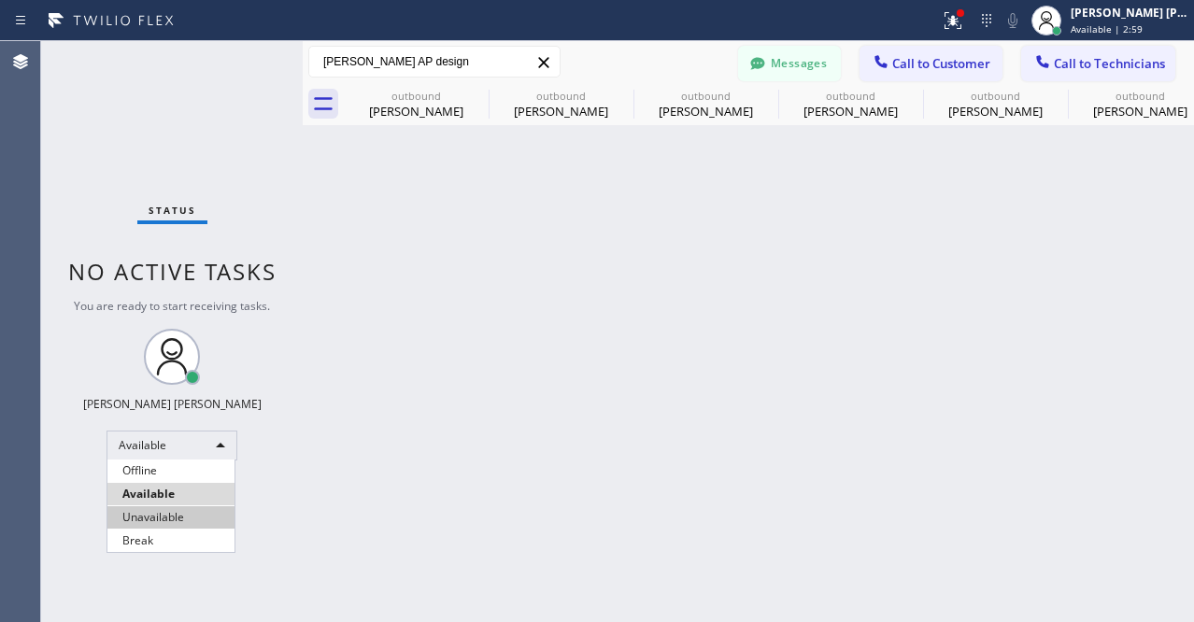
click at [149, 520] on li "Unavailable" at bounding box center [170, 517] width 127 height 22
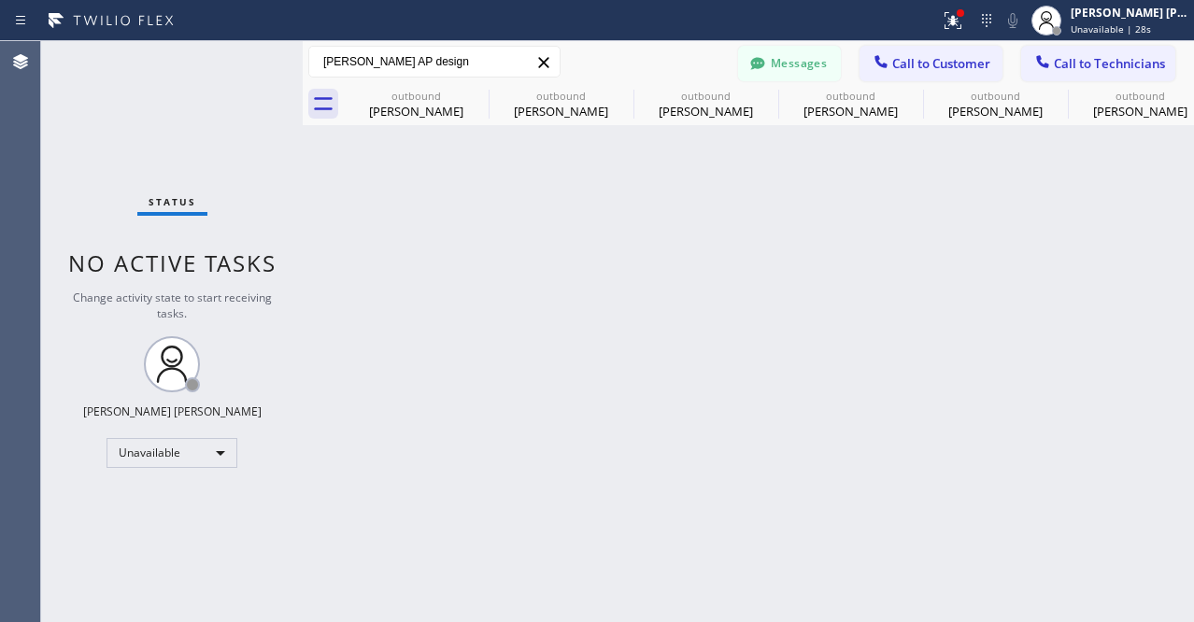
click at [294, 338] on div "Status No active tasks Change activity state to start receiving tasks. Ashley B…" at bounding box center [172, 331] width 262 height 581
